Goal: Information Seeking & Learning: Understand process/instructions

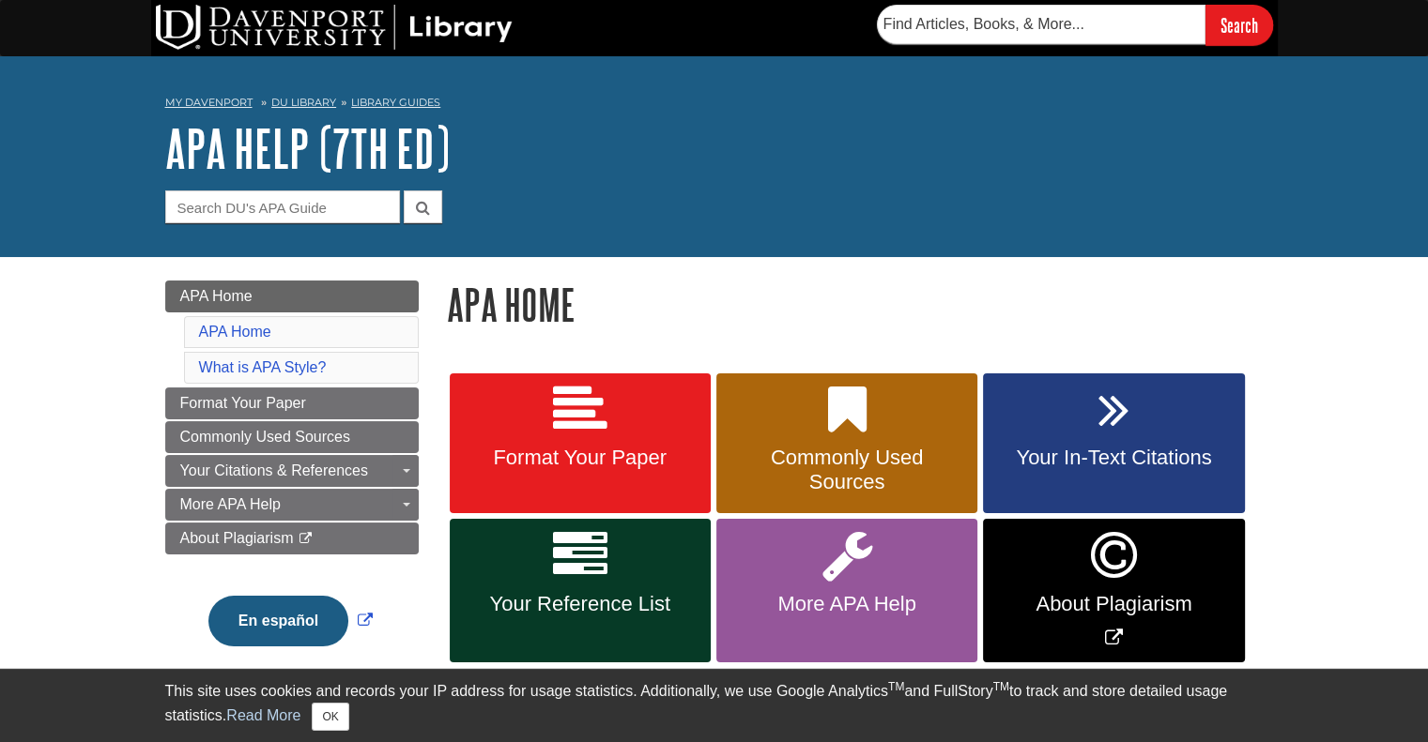
scroll to position [188, 0]
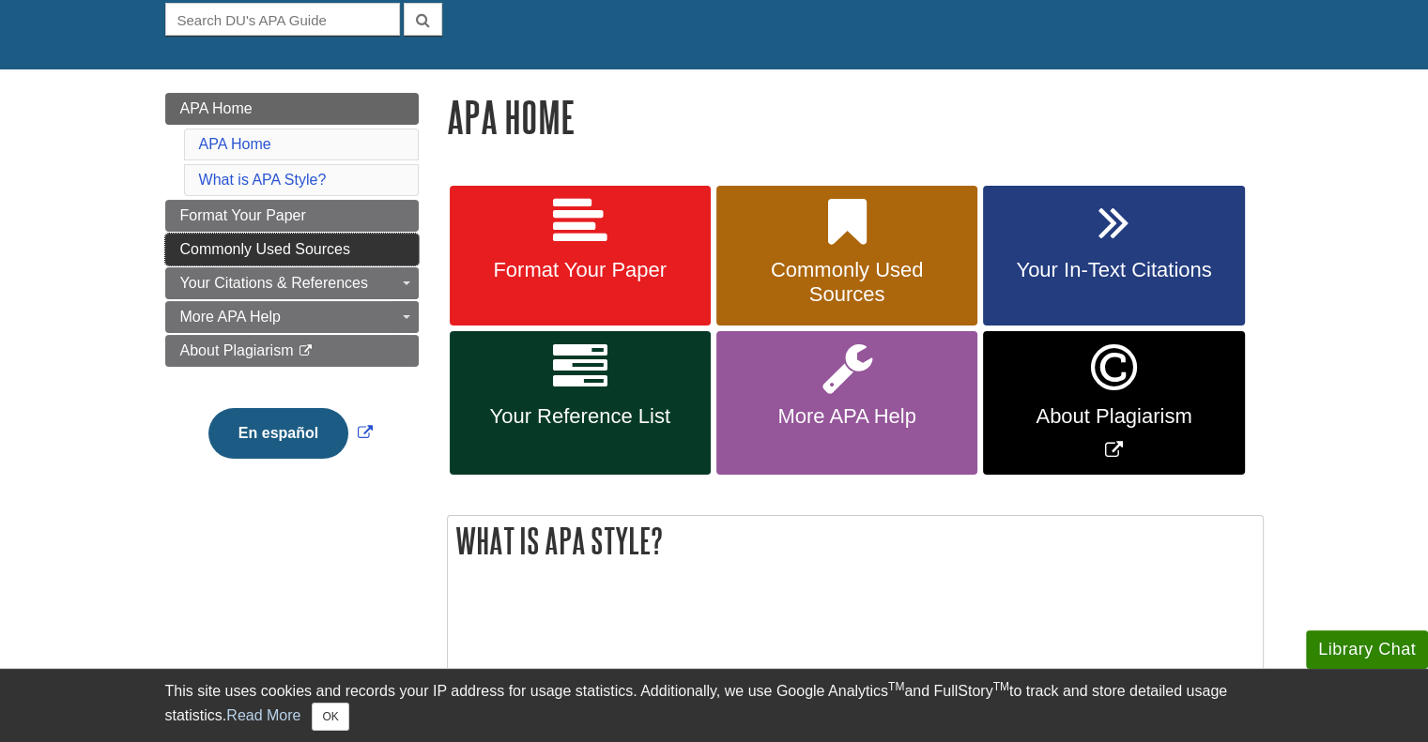
click at [322, 249] on span "Commonly Used Sources" at bounding box center [265, 249] width 170 height 16
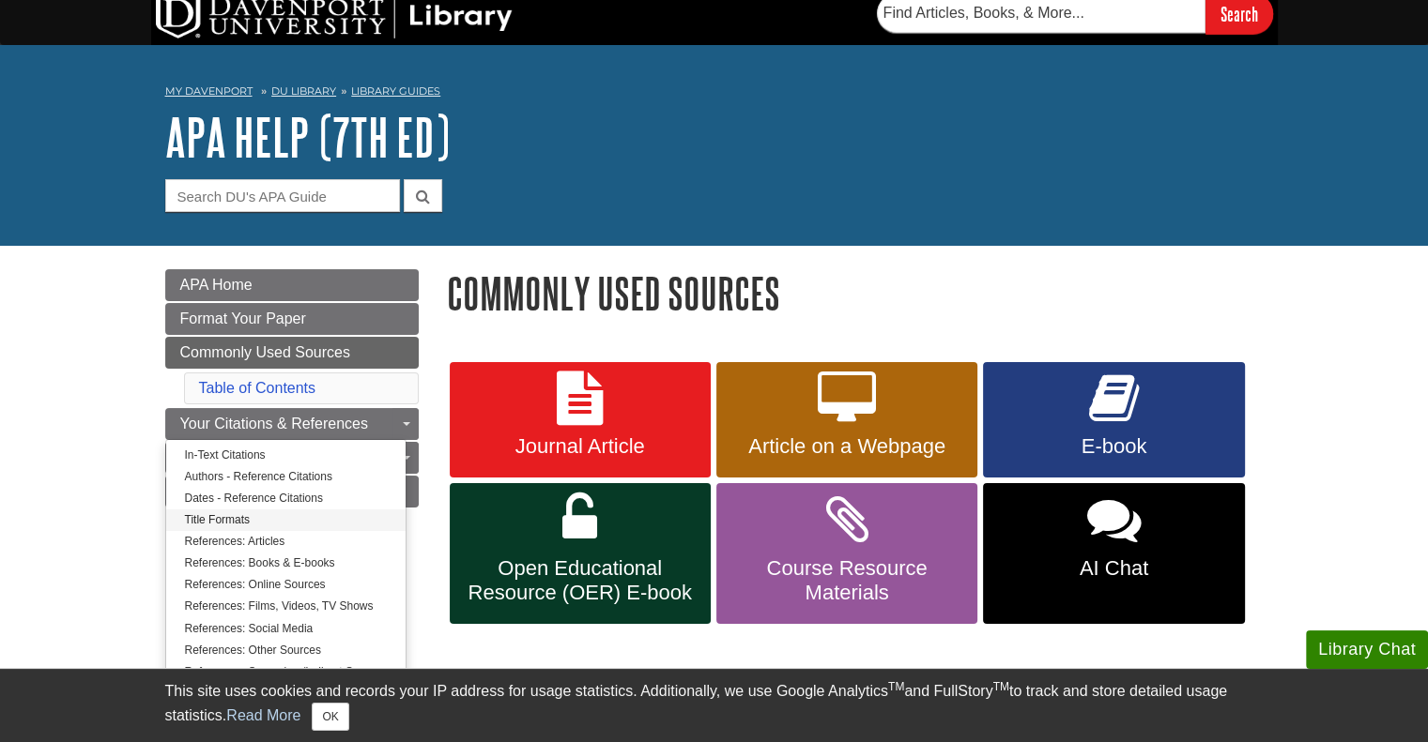
scroll to position [94, 0]
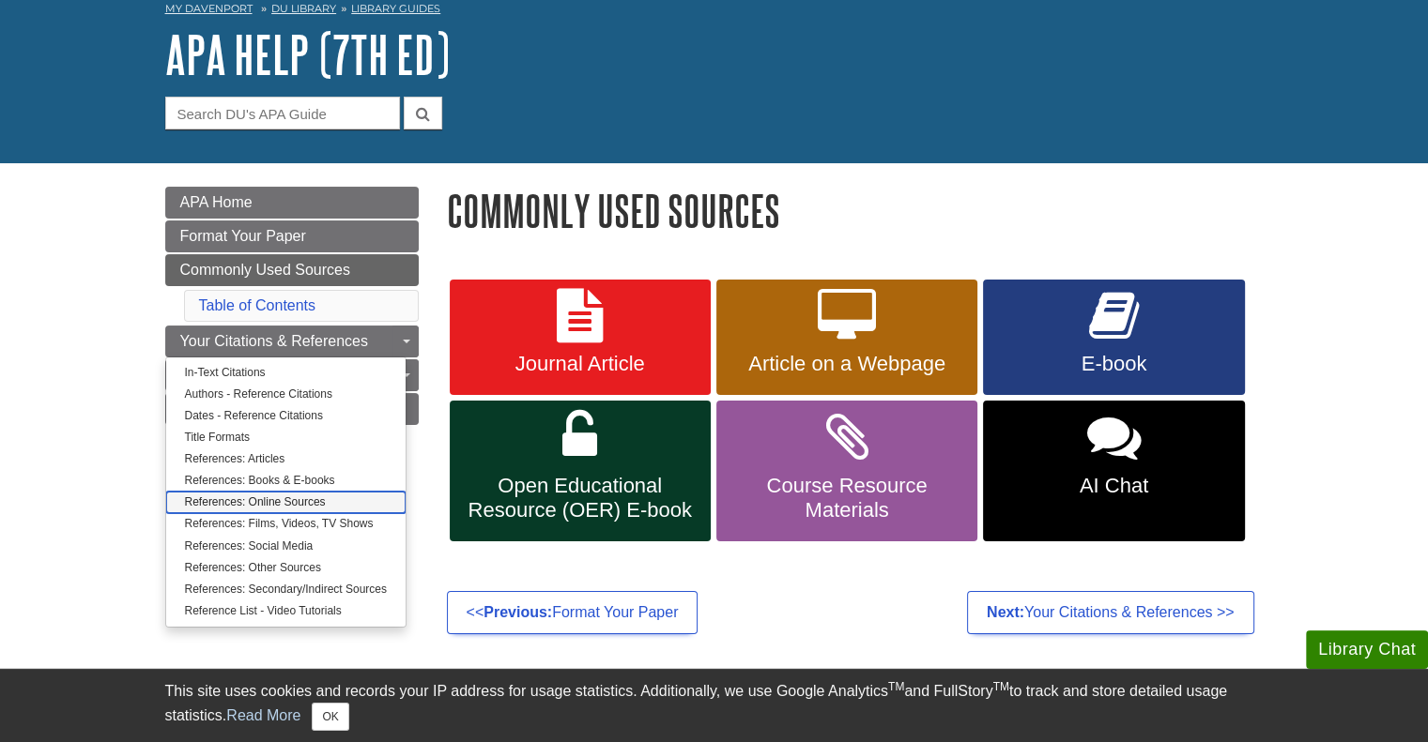
click at [266, 503] on link "References: Online Sources" at bounding box center [285, 503] width 239 height 22
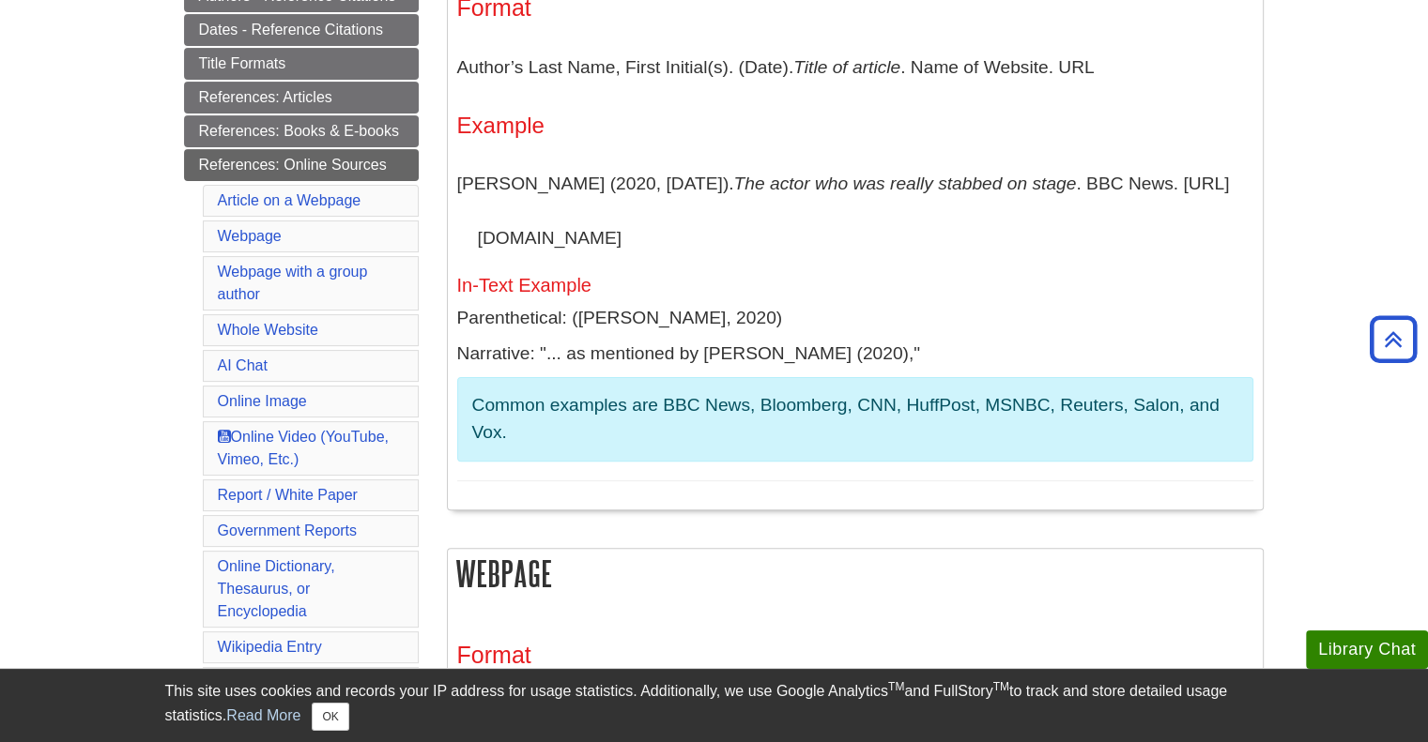
scroll to position [375, 0]
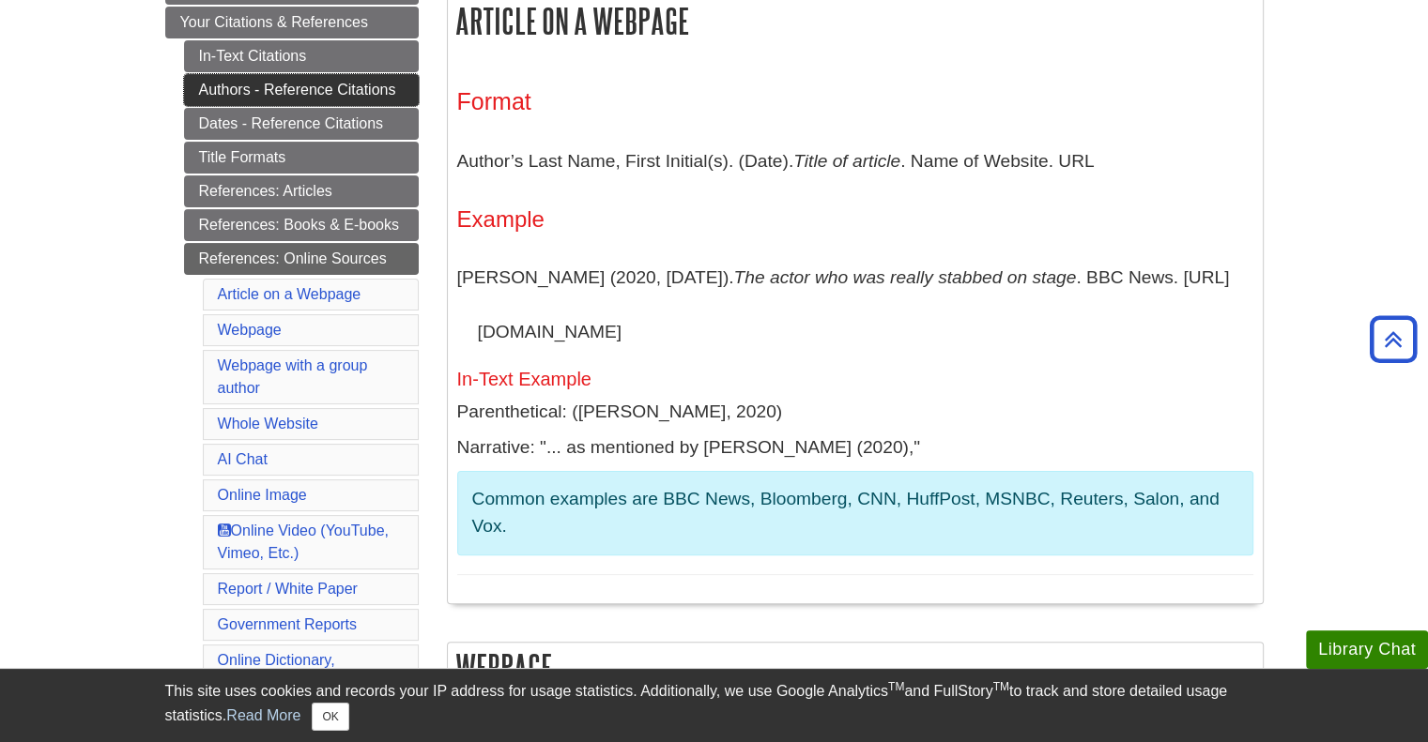
click at [281, 83] on link "Authors - Reference Citations" at bounding box center [301, 90] width 235 height 32
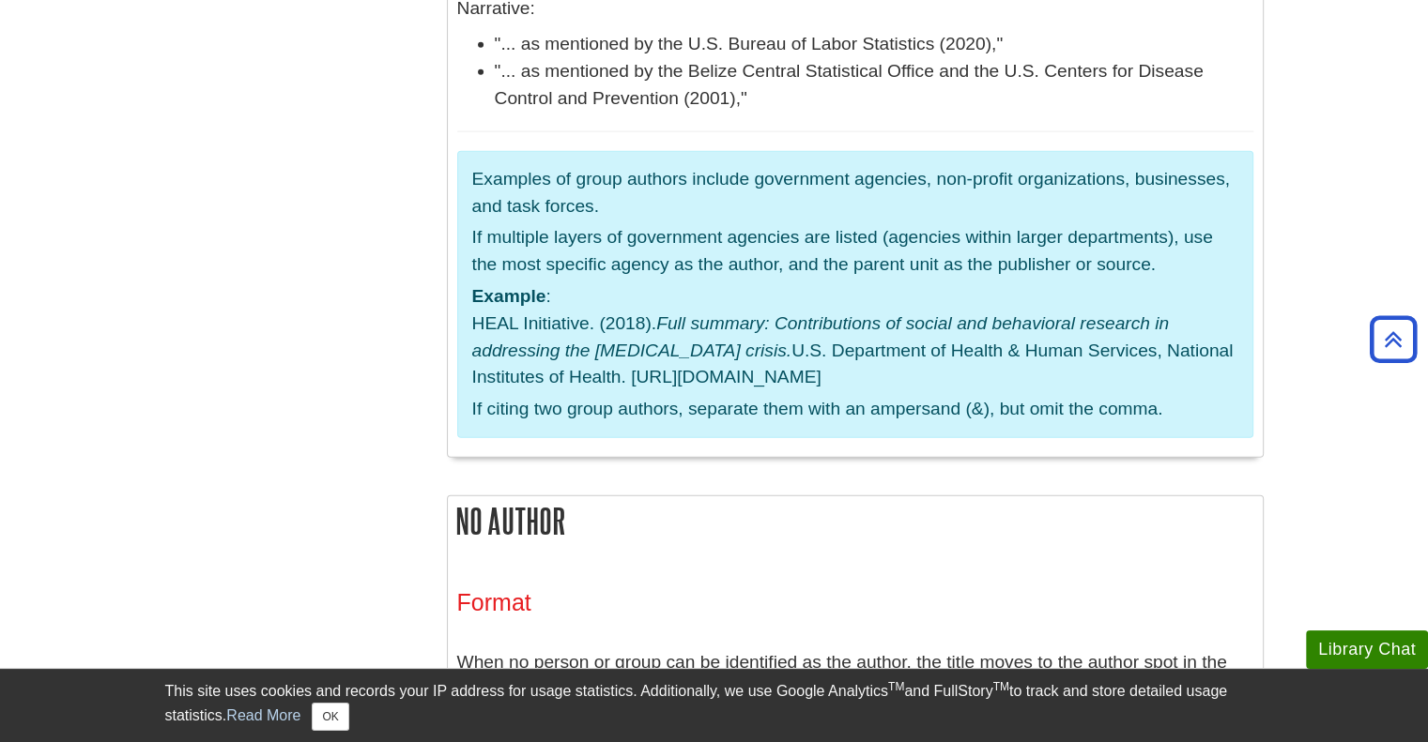
scroll to position [4599, 0]
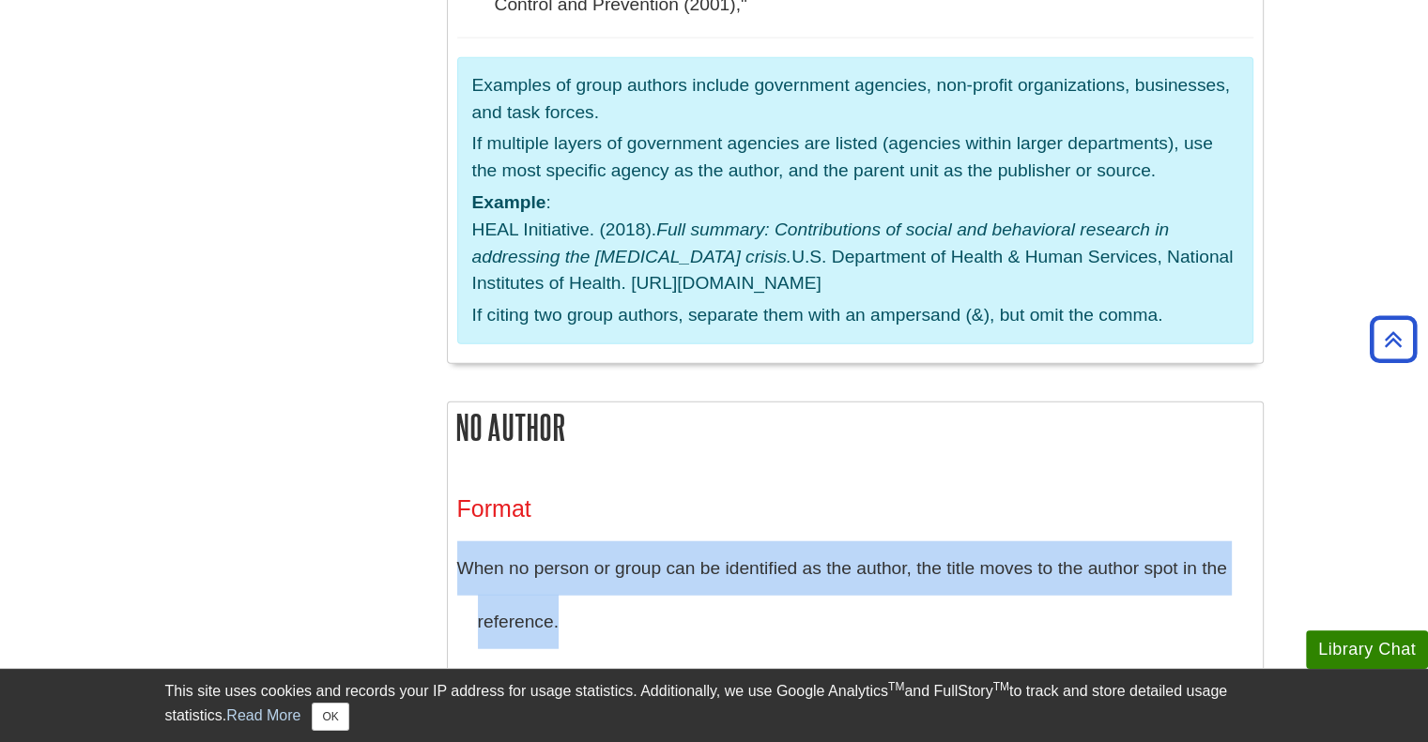
drag, startPoint x: 459, startPoint y: 287, endPoint x: 568, endPoint y: 327, distance: 115.8
click at [568, 542] on p "When no person or group can be identified as the author, the title moves to the…" at bounding box center [855, 596] width 796 height 108
copy p "When no person or group can be identified as the author, the title moves to the…"
